Goal: Task Accomplishment & Management: Use online tool/utility

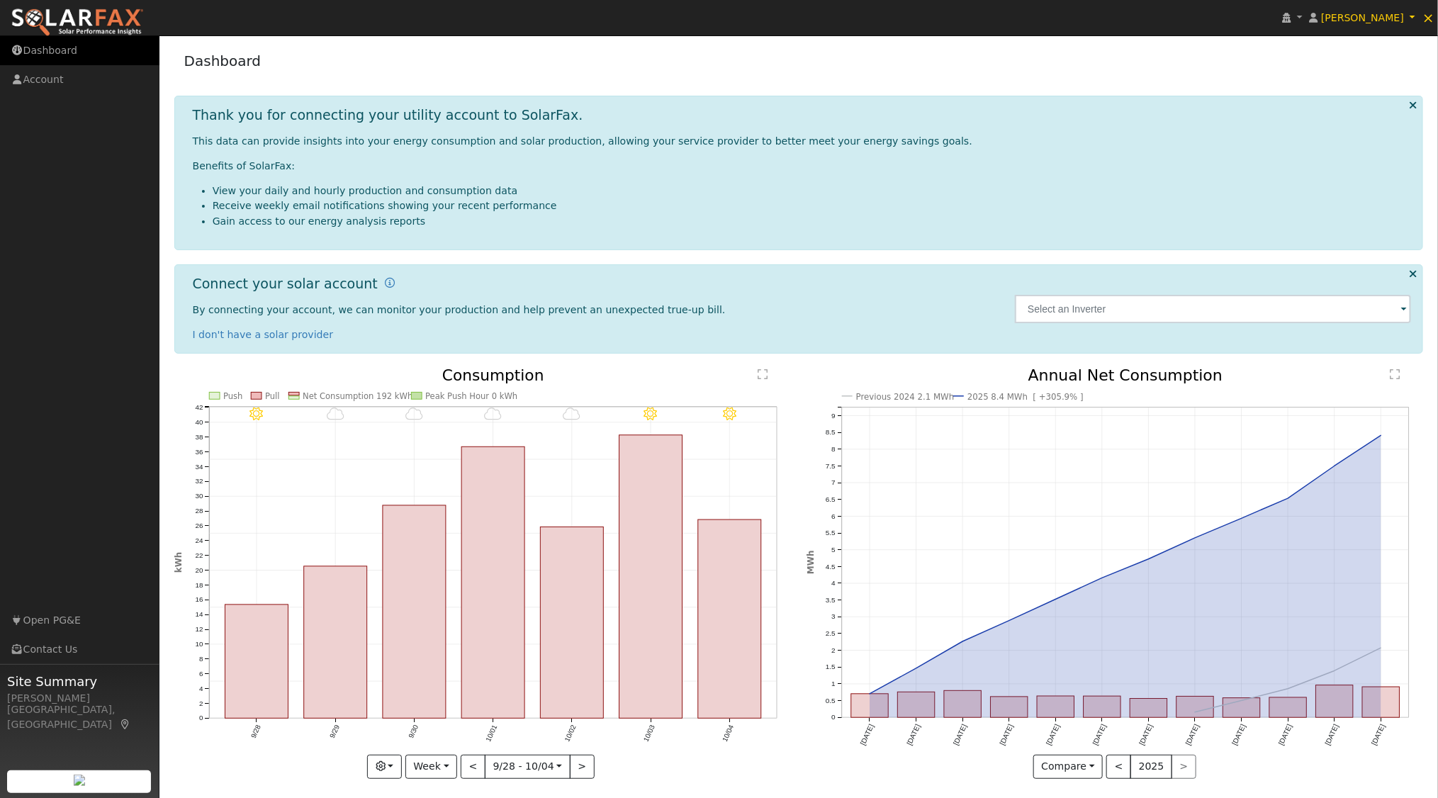
click at [60, 50] on link "Dashboard" at bounding box center [79, 50] width 159 height 29
click at [1292, 18] on icon at bounding box center [1287, 18] width 9 height 10
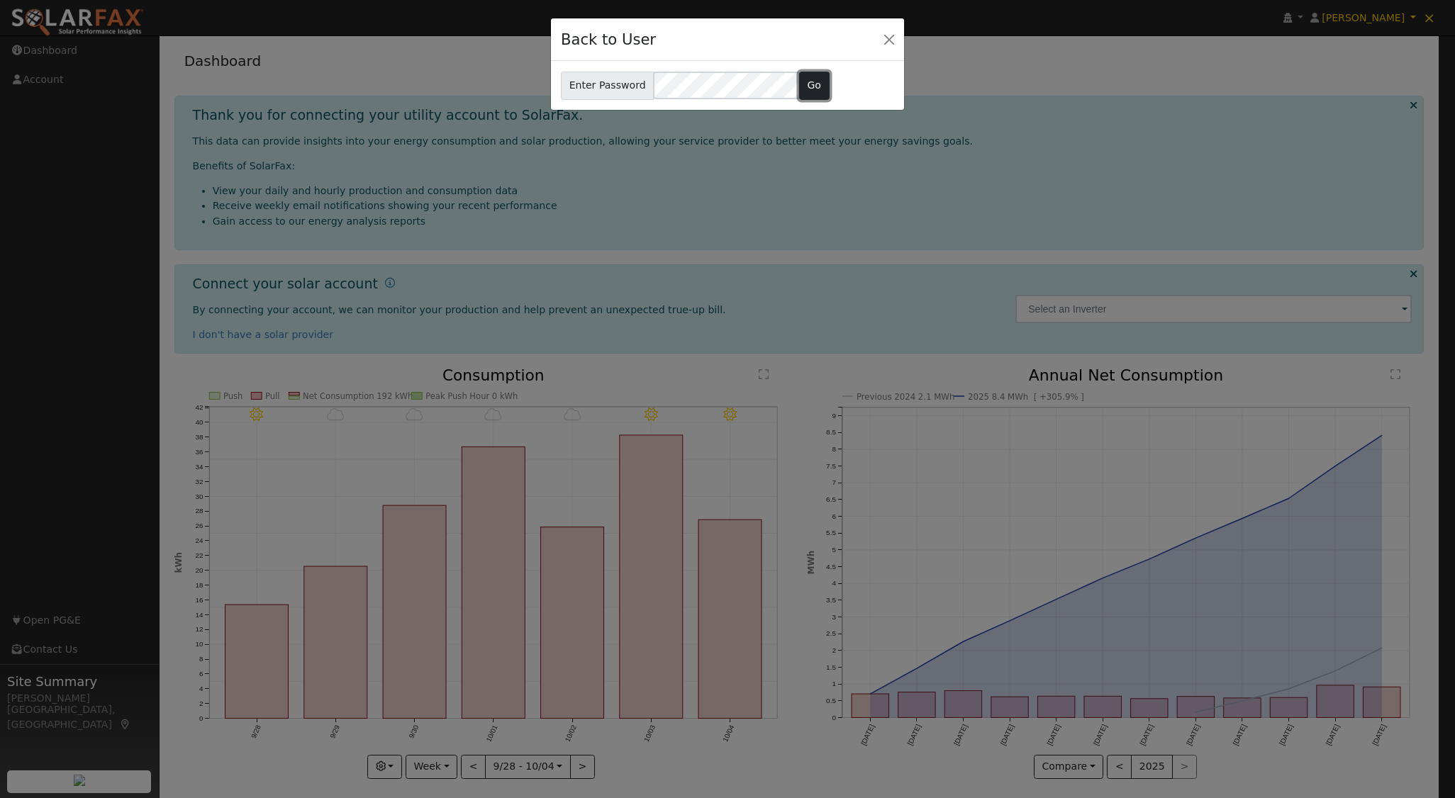
click at [810, 88] on button "Go" at bounding box center [814, 86] width 30 height 28
